Goal: Task Accomplishment & Management: Use online tool/utility

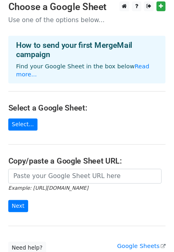
scroll to position [5, 0]
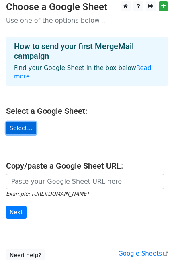
click at [24, 123] on link "Select..." at bounding box center [21, 128] width 30 height 12
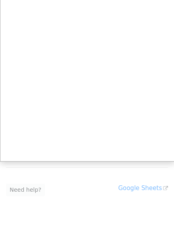
scroll to position [0, 0]
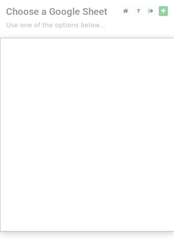
click at [165, 11] on div at bounding box center [87, 161] width 174 height 323
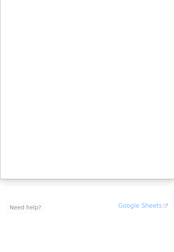
scroll to position [70, 0]
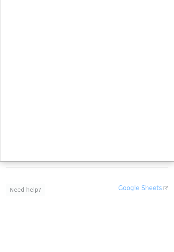
click at [139, 180] on div at bounding box center [87, 91] width 174 height 323
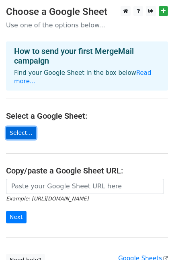
click at [23, 127] on link "Select..." at bounding box center [21, 133] width 30 height 12
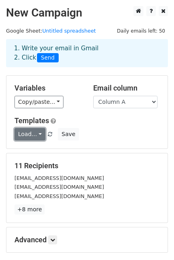
click at [35, 132] on link "Load..." at bounding box center [29, 134] width 31 height 12
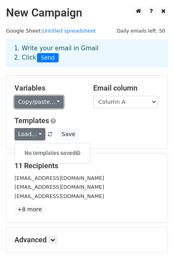
click at [44, 105] on link "Copy/paste..." at bounding box center [38, 102] width 49 height 12
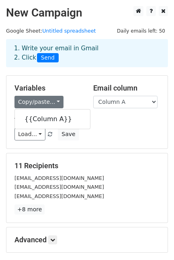
click at [111, 110] on div "Variables Copy/paste... {{Column A}} Email column Column A Templates Load... No…" at bounding box center [86, 112] width 161 height 73
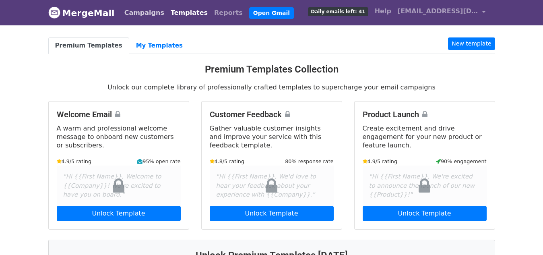
click at [150, 10] on link "Campaigns" at bounding box center [144, 13] width 46 height 16
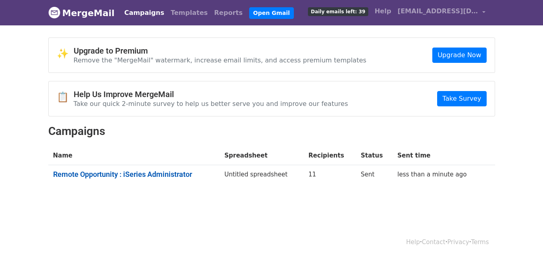
click at [167, 172] on link "Remote Opportunity : iSeries Administrator" at bounding box center [134, 174] width 162 height 9
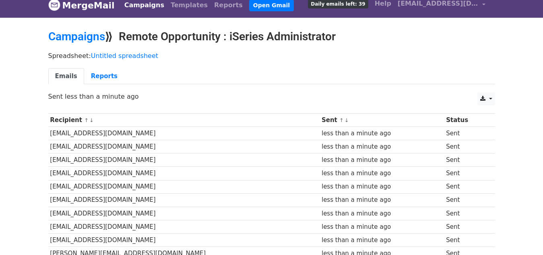
scroll to position [6, 0]
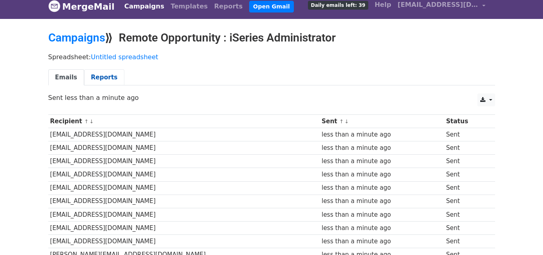
click at [90, 75] on link "Reports" at bounding box center [104, 77] width 40 height 16
